Goal: Connect with others: Establish contact or relationships with other users

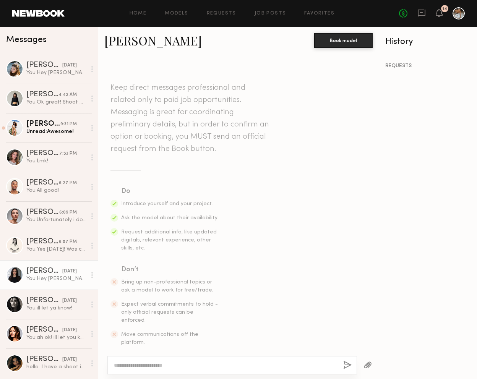
click at [49, 99] on div "You: Ok great! Shoot me a text when you get the opportunity to :) [PHONE_NUMBER]" at bounding box center [56, 102] width 60 height 7
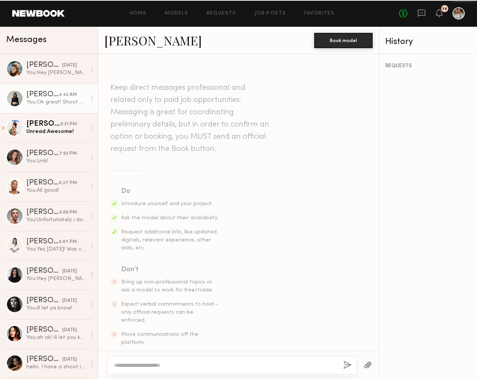
scroll to position [558, 0]
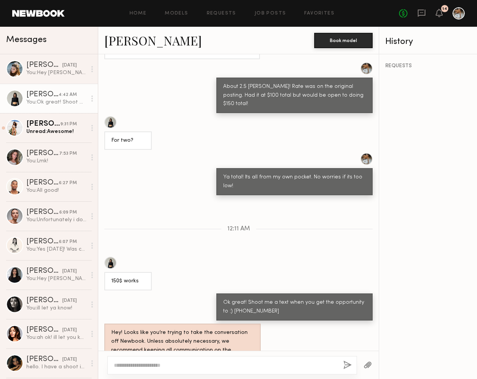
click at [125, 41] on link "[PERSON_NAME]" at bounding box center [152, 40] width 97 height 16
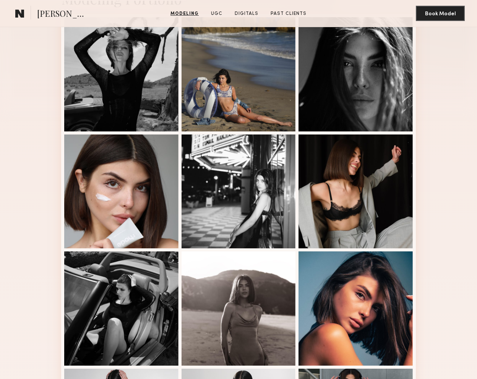
scroll to position [328, 0]
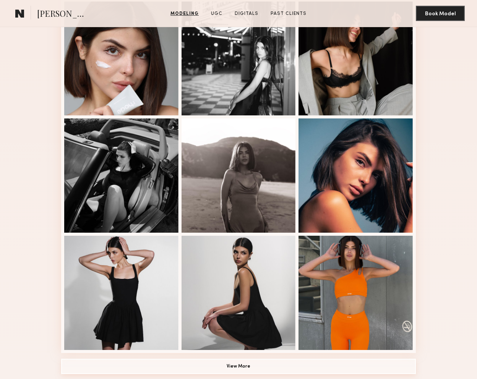
click at [233, 368] on button "View More" at bounding box center [238, 366] width 355 height 15
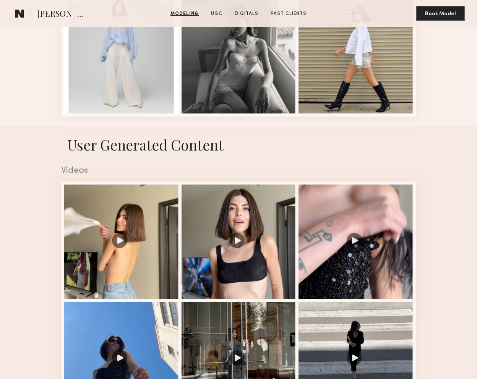
scroll to position [1140, 0]
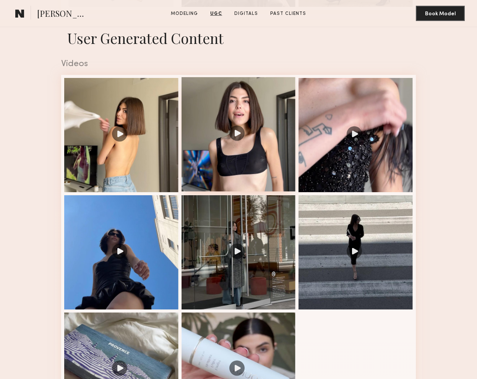
click at [228, 177] on div at bounding box center [239, 134] width 114 height 114
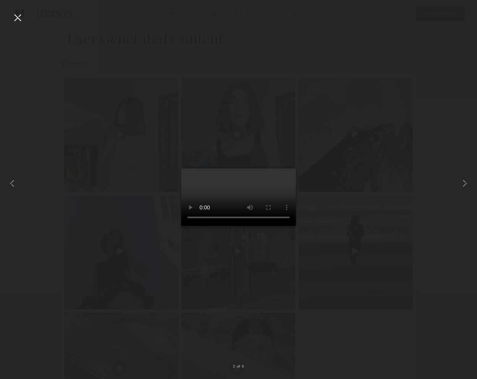
click at [18, 21] on div at bounding box center [17, 17] width 12 height 12
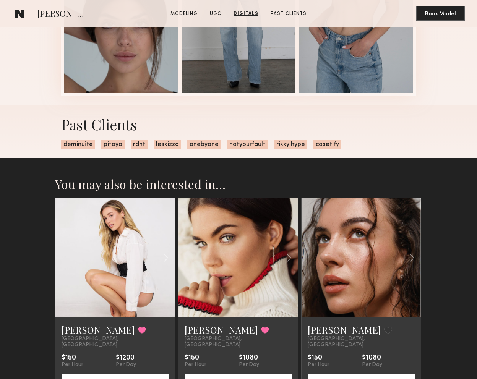
scroll to position [2157, 0]
